Goal: Task Accomplishment & Management: Manage account settings

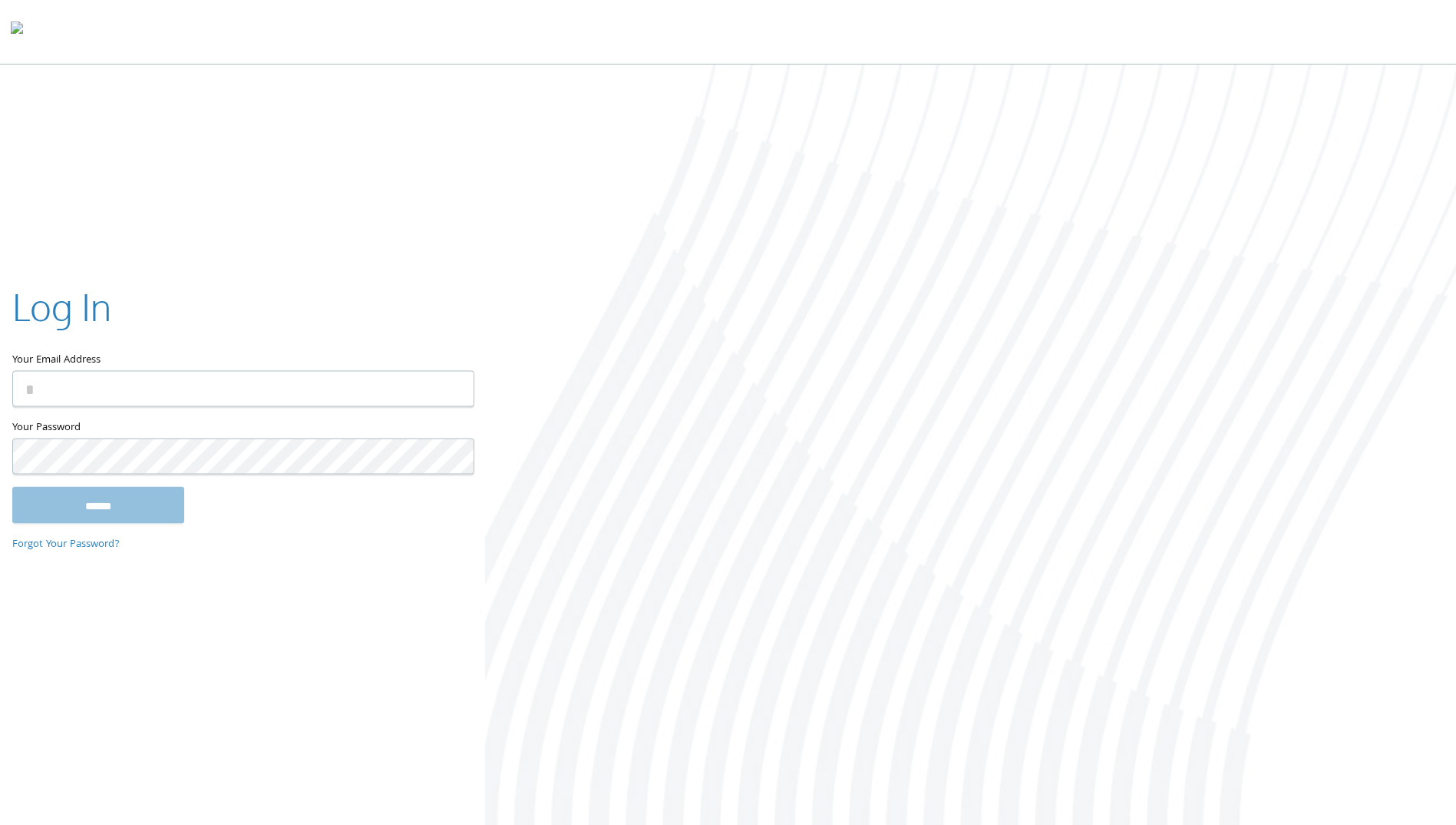
type input "**********"
click at [132, 502] on input "******" at bounding box center [98, 505] width 172 height 37
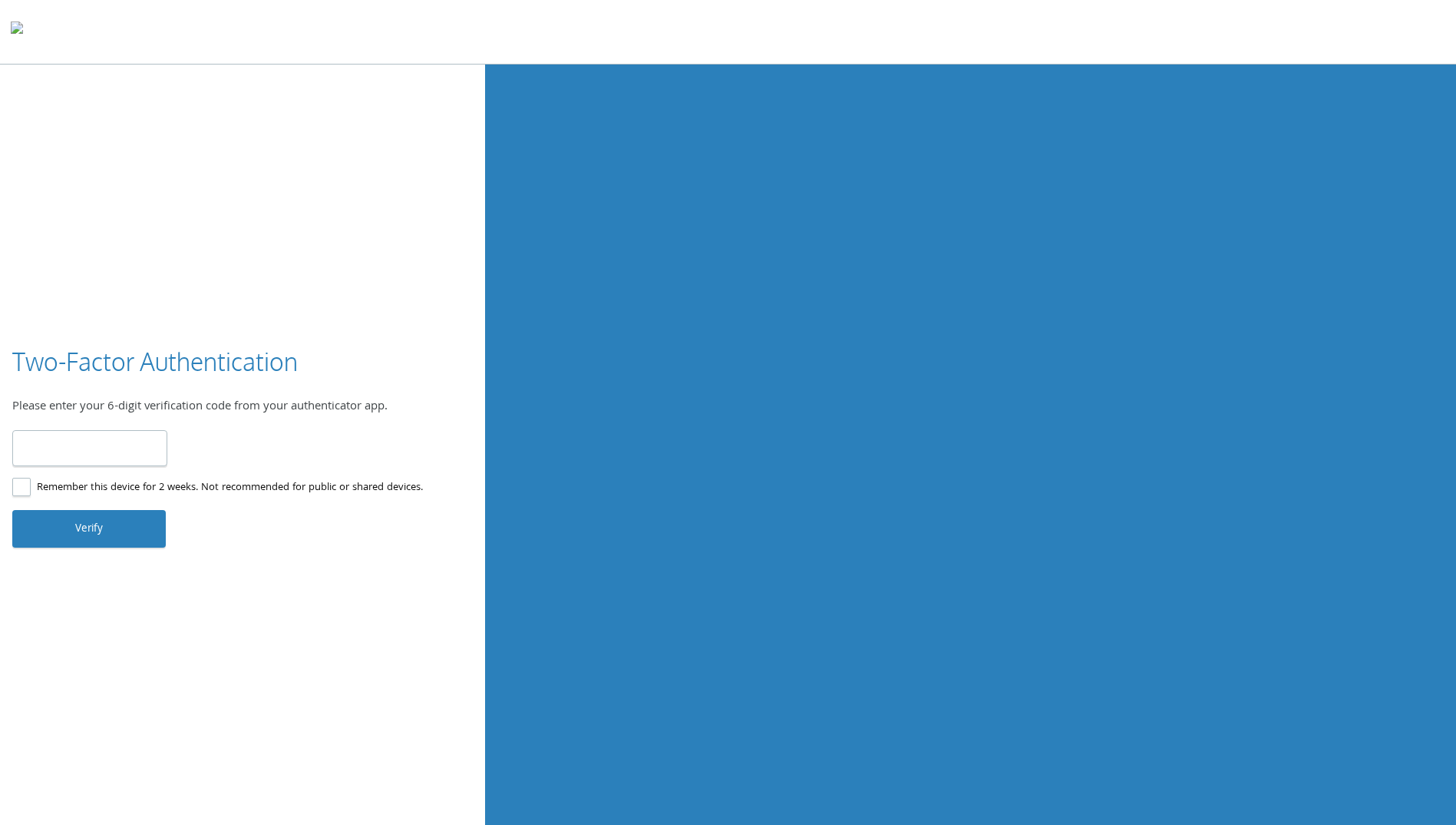
type input "******"
